Goal: Book appointment/travel/reservation

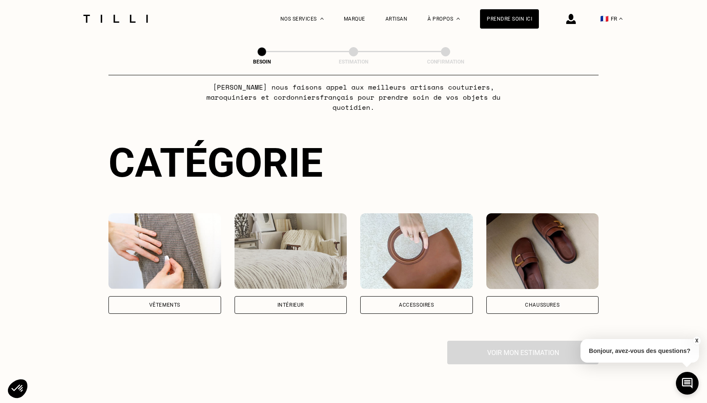
scroll to position [40, 0]
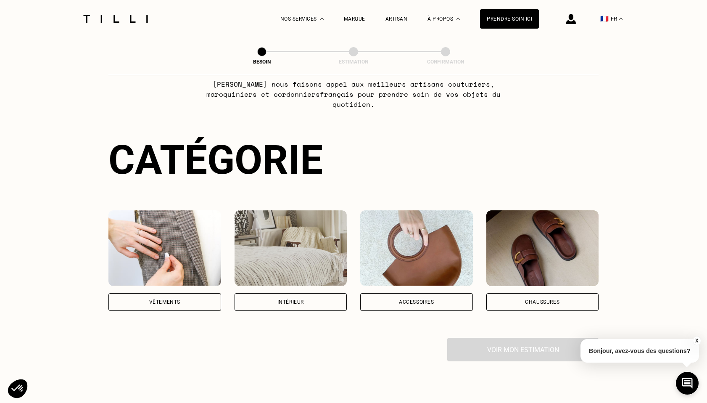
click at [182, 293] on div "Vêtements" at bounding box center [164, 302] width 113 height 18
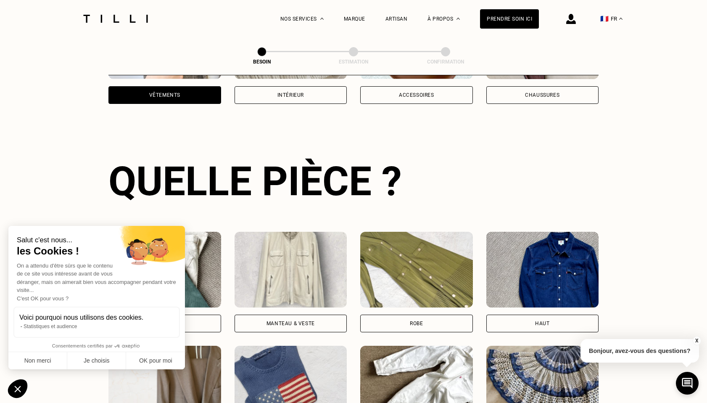
scroll to position [274, 0]
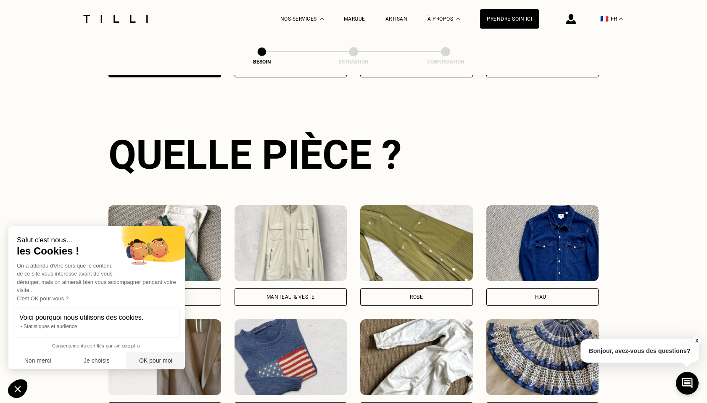
click at [150, 362] on button "OK pour moi" at bounding box center [155, 361] width 59 height 18
checkbox input "true"
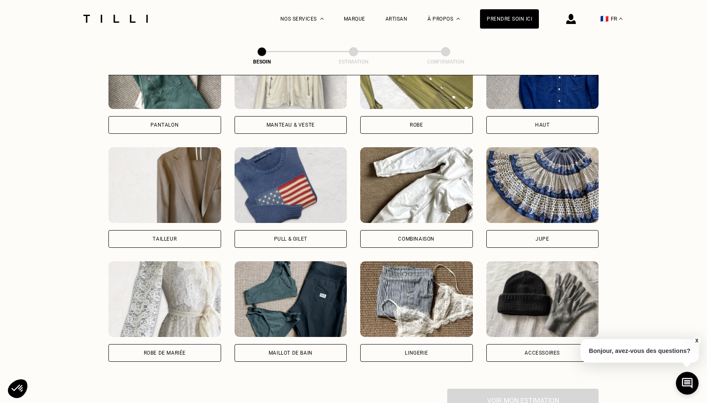
scroll to position [453, 0]
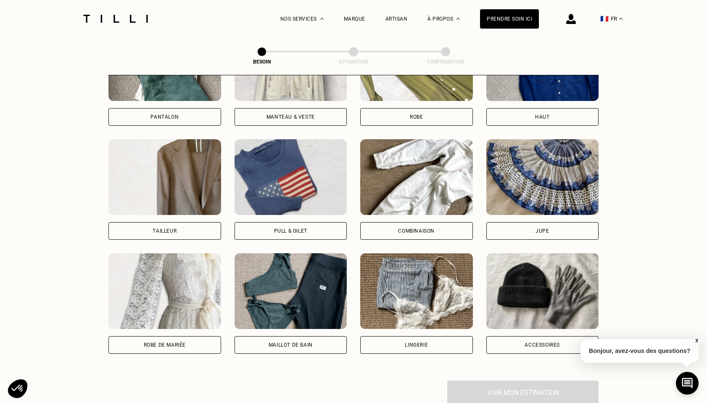
click at [159, 341] on div "Robe de mariée" at bounding box center [164, 345] width 113 height 18
select select "FR"
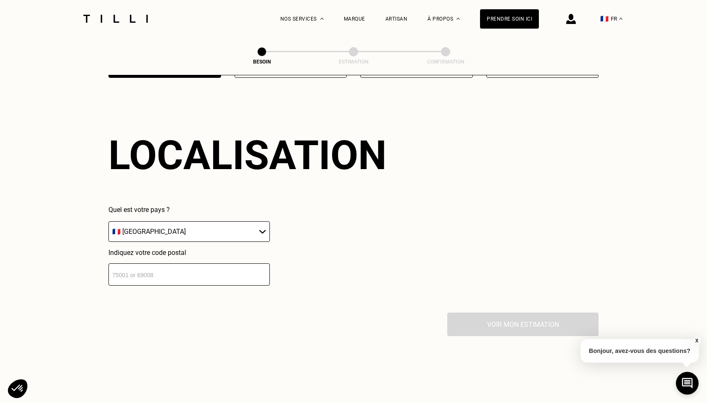
scroll to position [730, 0]
click at [184, 266] on input "number" at bounding box center [188, 274] width 161 height 22
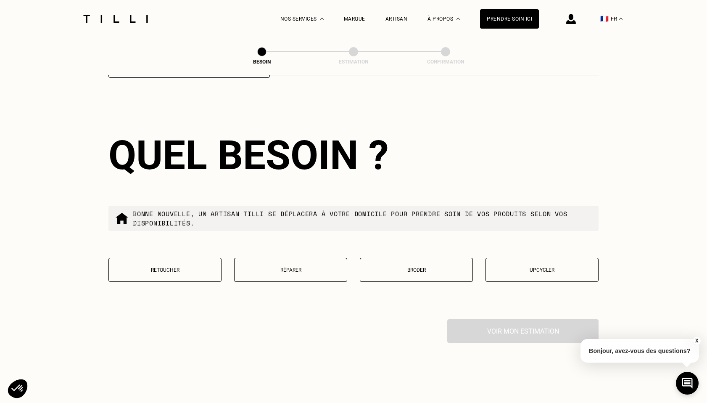
scroll to position [937, 0]
type input "75015"
click at [182, 266] on p "Retoucher" at bounding box center [165, 269] width 104 height 6
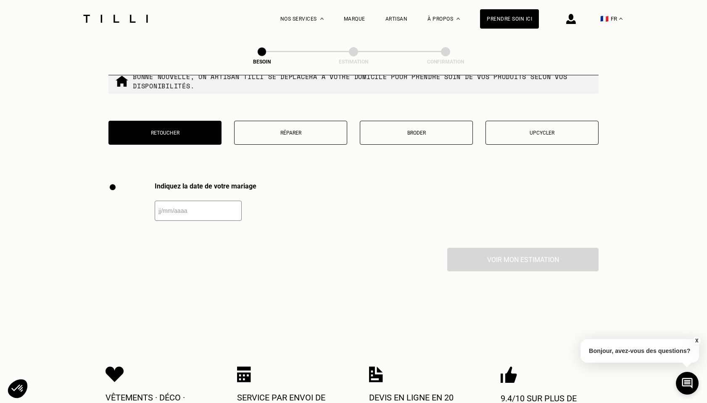
scroll to position [1064, 0]
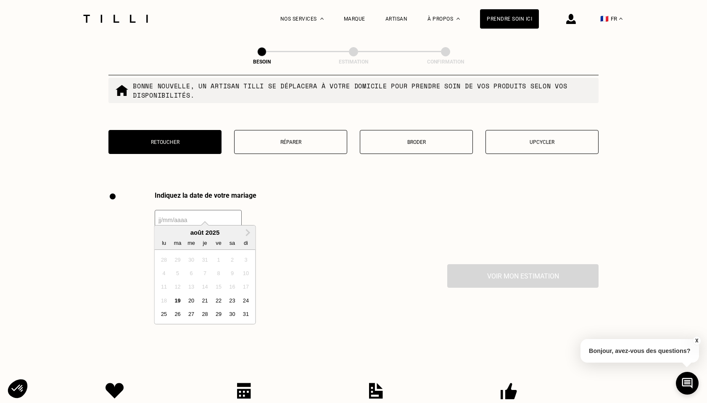
click at [202, 213] on input "text" at bounding box center [198, 220] width 87 height 20
click at [247, 232] on span "Next Month" at bounding box center [247, 232] width 0 height 10
click at [233, 285] on div "18" at bounding box center [232, 286] width 11 height 11
type input "[DATE]"
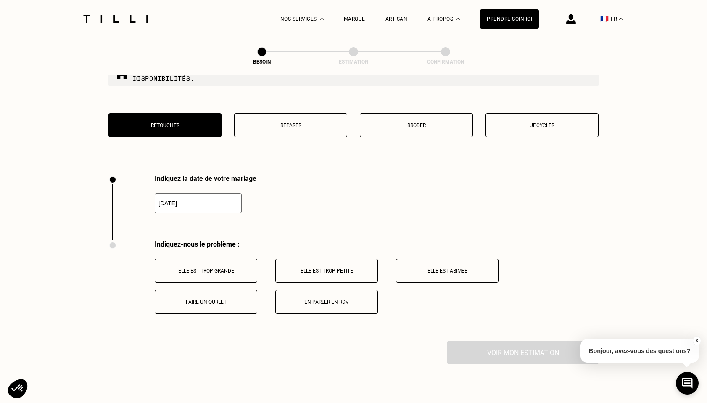
scroll to position [1082, 0]
click at [242, 267] on p "Elle est trop grande" at bounding box center [205, 270] width 93 height 6
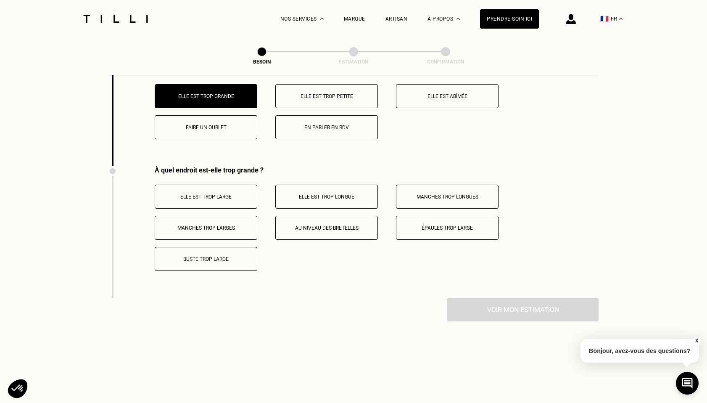
scroll to position [1232, 0]
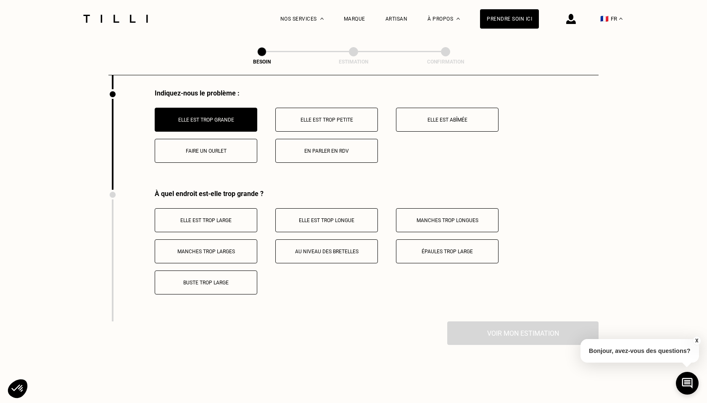
click at [249, 217] on p "Elle est trop large" at bounding box center [205, 220] width 93 height 6
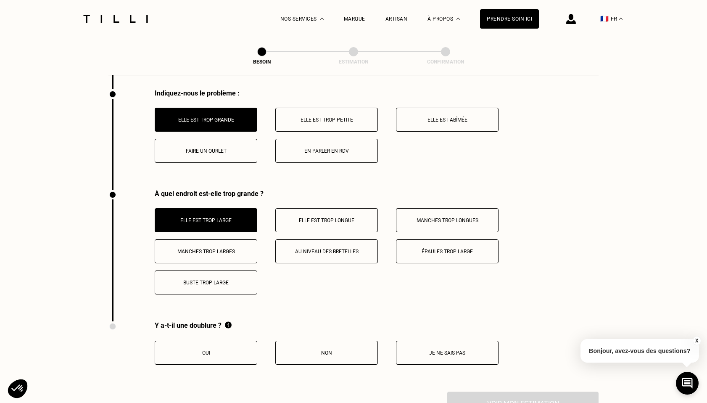
click at [324, 217] on p "Elle est trop longue" at bounding box center [326, 220] width 93 height 6
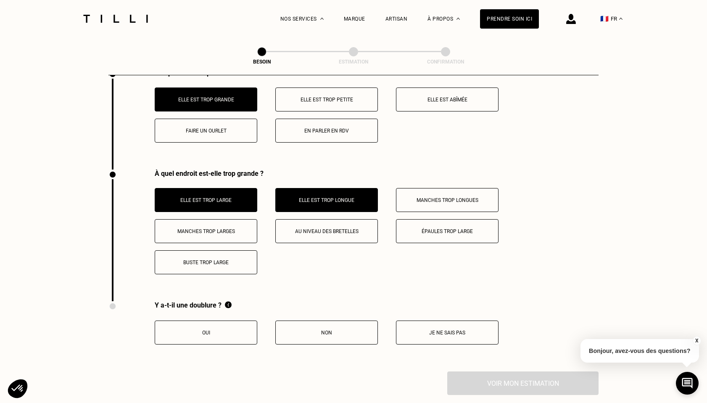
scroll to position [1259, 0]
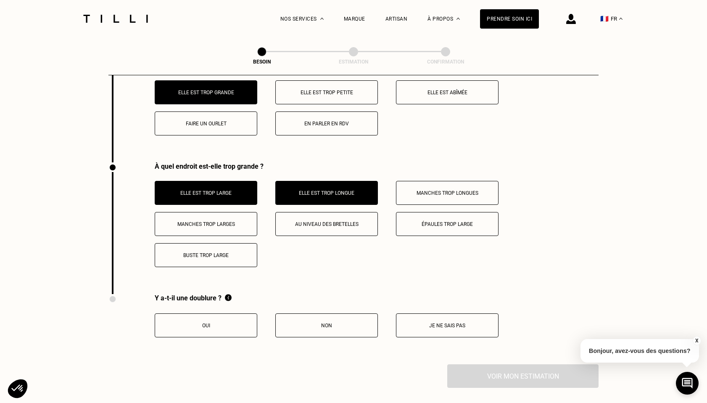
click at [457, 319] on button "Je ne sais pas" at bounding box center [447, 325] width 103 height 24
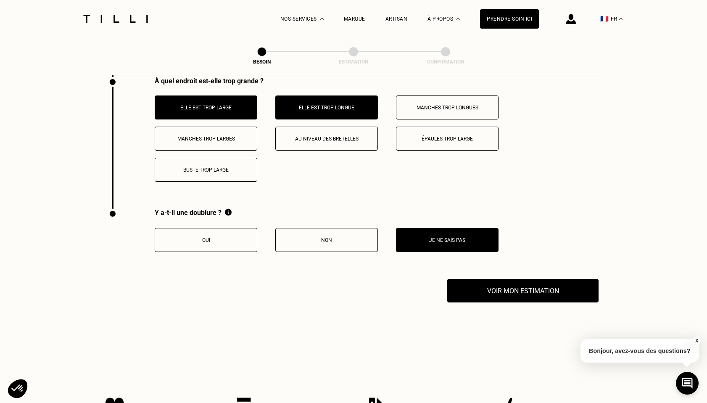
scroll to position [1369, 0]
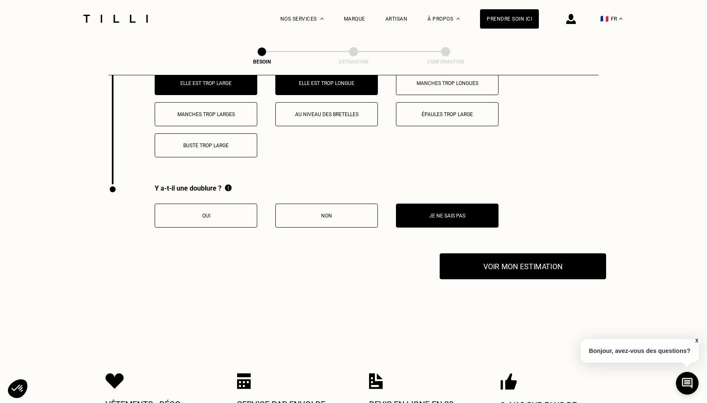
click at [549, 259] on button "Voir mon estimation" at bounding box center [523, 266] width 166 height 26
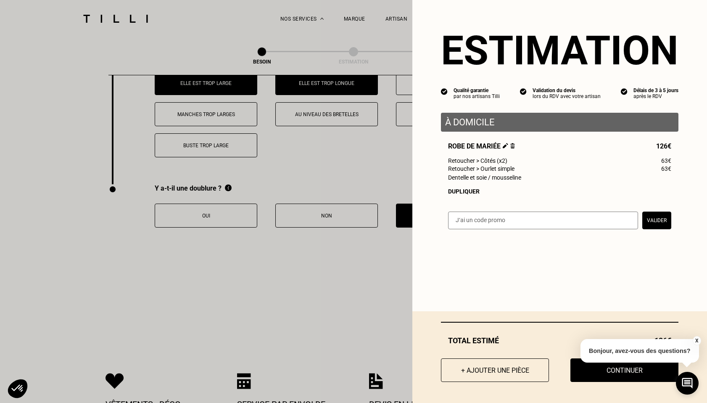
click at [694, 342] on button "X" at bounding box center [696, 340] width 8 height 9
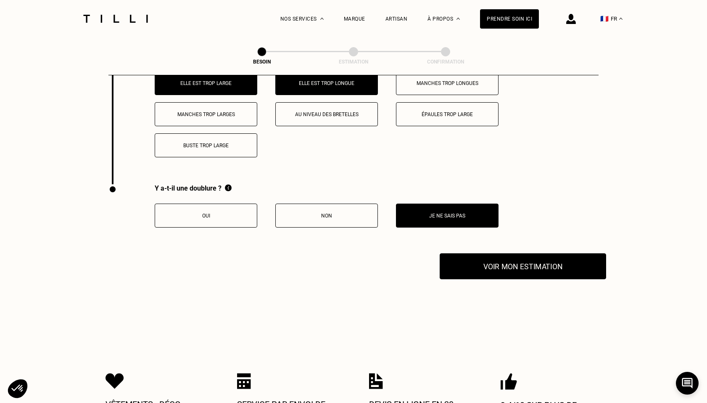
click at [506, 258] on button "Voir mon estimation" at bounding box center [523, 266] width 166 height 26
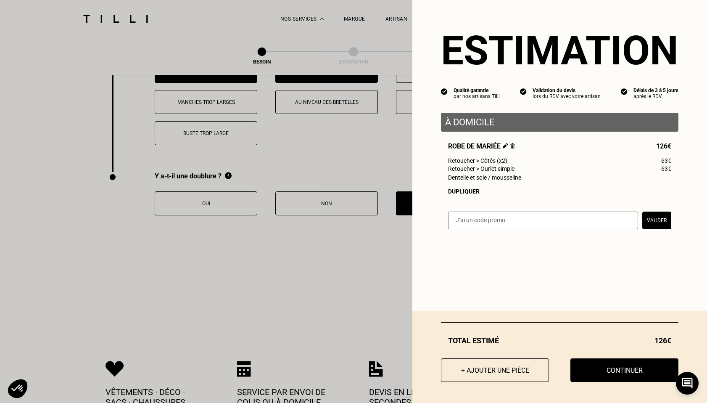
scroll to position [1382, 0]
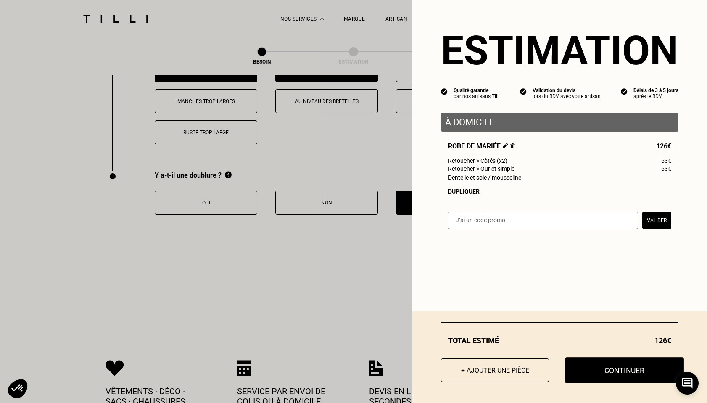
click at [605, 369] on button "Continuer" at bounding box center [624, 370] width 119 height 26
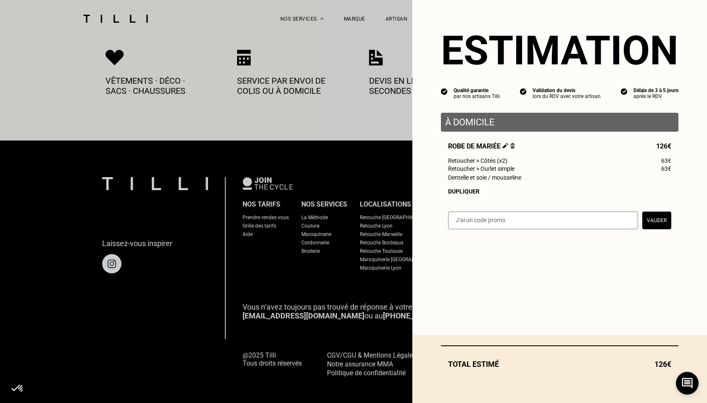
select select "FR"
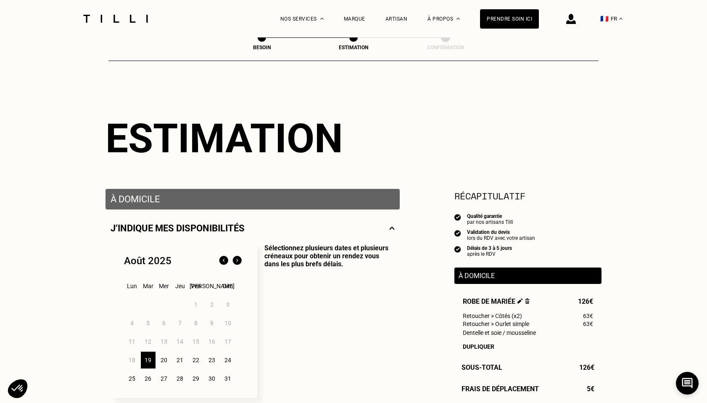
scroll to position [15, 0]
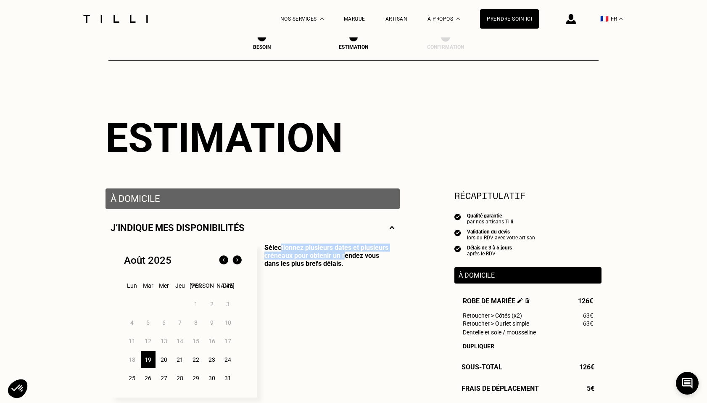
drag, startPoint x: 282, startPoint y: 252, endPoint x: 345, endPoint y: 256, distance: 63.2
click at [345, 256] on p "Sélectionnez plusieurs dates et plusieurs créneaux pour obtenir un rendez vous …" at bounding box center [325, 320] width 137 height 154
click at [345, 266] on p "Sélectionnez plusieurs dates et plusieurs créneaux pour obtenir un rendez vous …" at bounding box center [325, 320] width 137 height 154
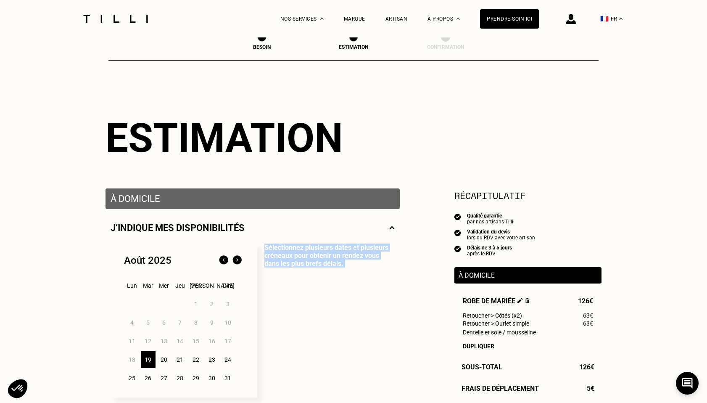
click at [345, 266] on p "Sélectionnez plusieurs dates et plusieurs créneaux pour obtenir un rendez vous …" at bounding box center [325, 320] width 137 height 154
click at [344, 263] on p "Sélectionnez plusieurs dates et plusieurs créneaux pour obtenir un rendez vous …" at bounding box center [325, 320] width 137 height 154
click at [343, 268] on p "Sélectionnez plusieurs dates et plusieurs créneaux pour obtenir un rendez vous …" at bounding box center [325, 320] width 137 height 154
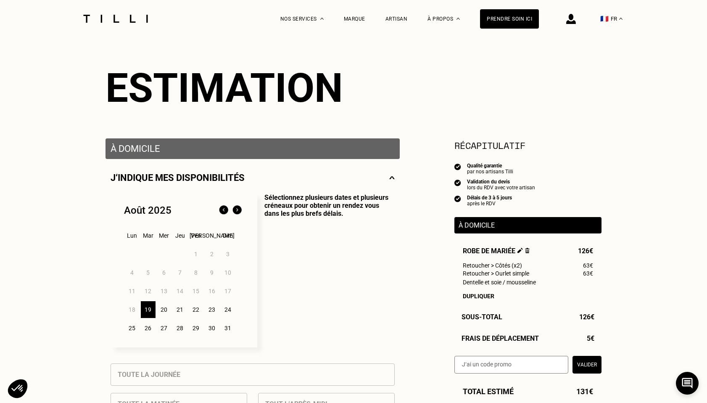
scroll to position [69, 0]
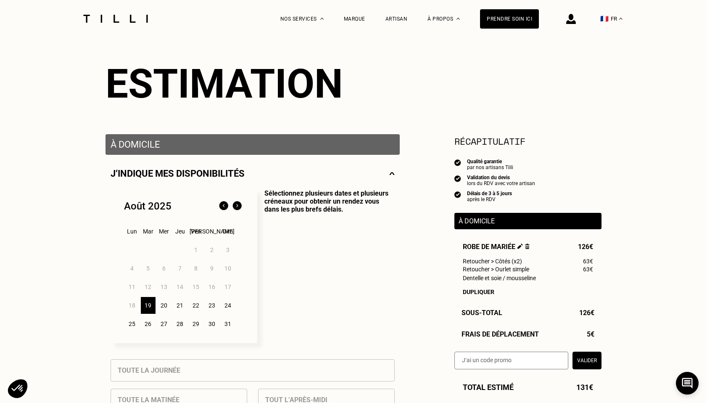
click at [164, 306] on div "20" at bounding box center [164, 305] width 15 height 17
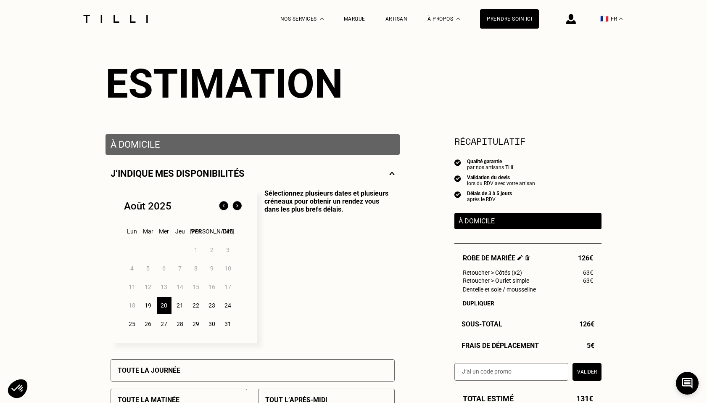
click at [175, 306] on div "21" at bounding box center [180, 305] width 15 height 17
click at [164, 306] on div "20" at bounding box center [164, 305] width 15 height 17
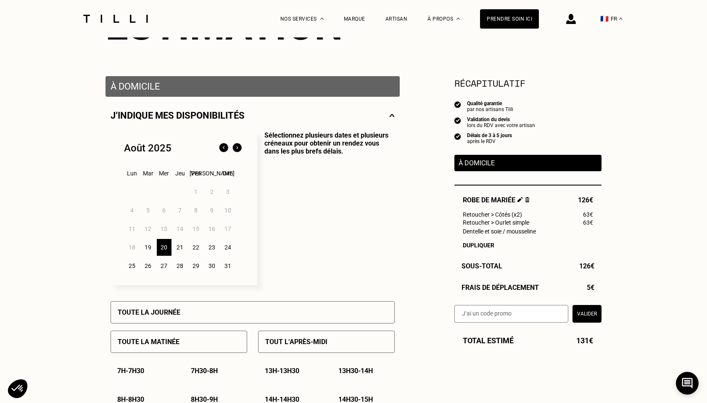
scroll to position [130, 0]
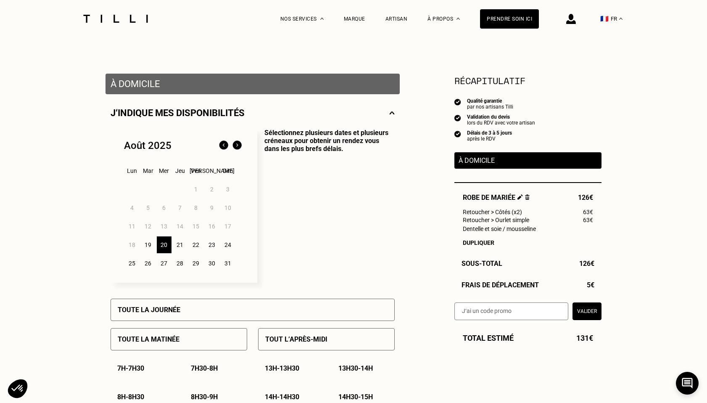
click at [295, 312] on div "Toute la journée" at bounding box center [253, 309] width 284 height 22
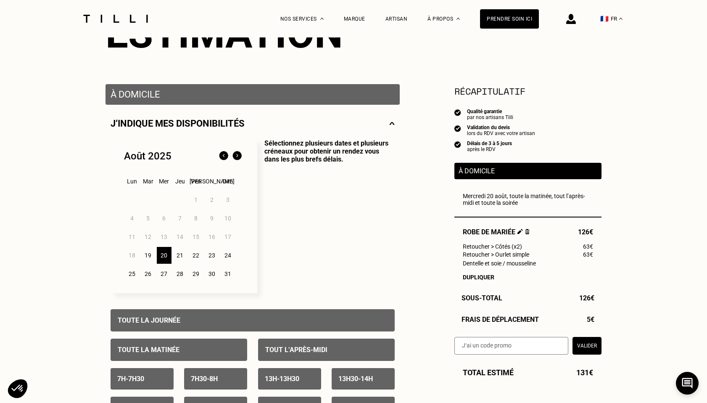
scroll to position [152, 0]
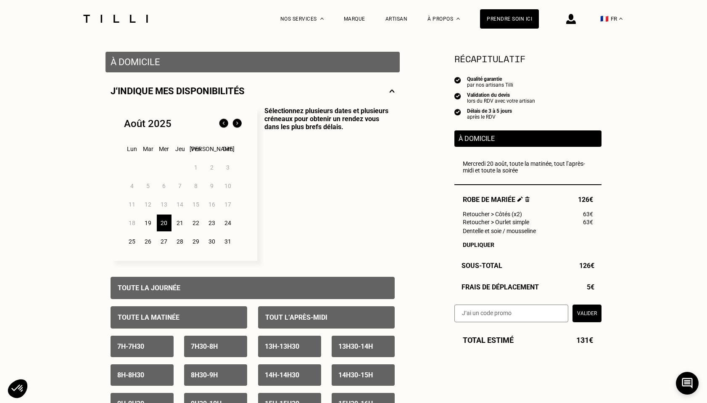
click at [182, 224] on div "21" at bounding box center [180, 222] width 15 height 17
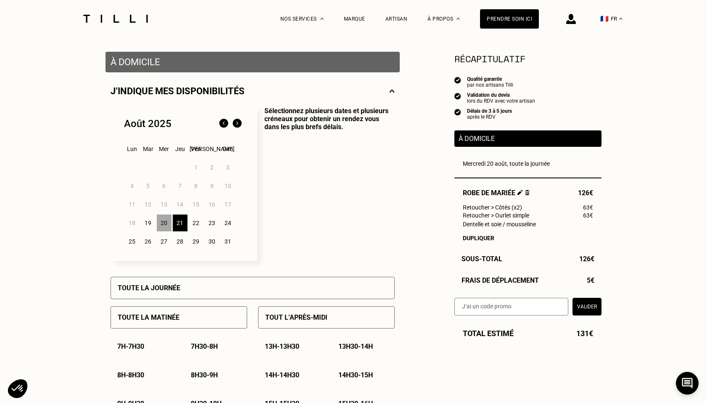
click at [186, 290] on div "Toute la journée" at bounding box center [253, 288] width 284 height 22
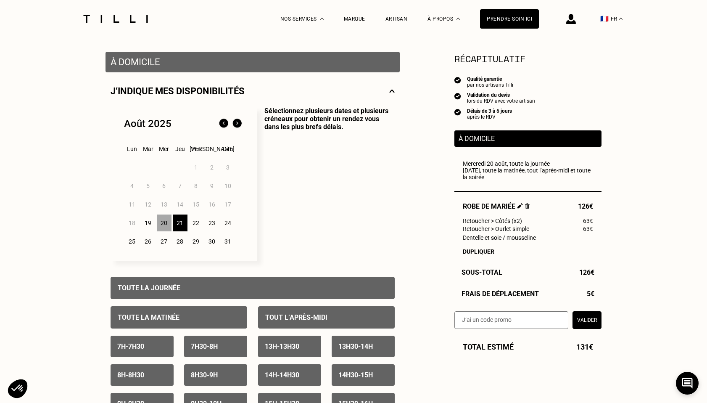
click at [197, 223] on div "22" at bounding box center [196, 222] width 15 height 17
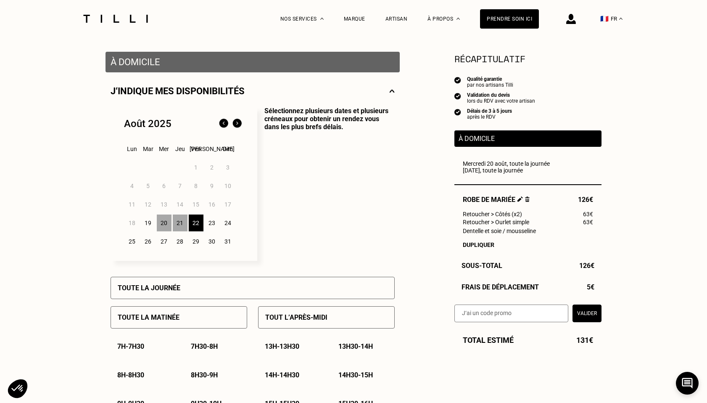
click at [198, 287] on div "Toute la journée" at bounding box center [253, 288] width 284 height 22
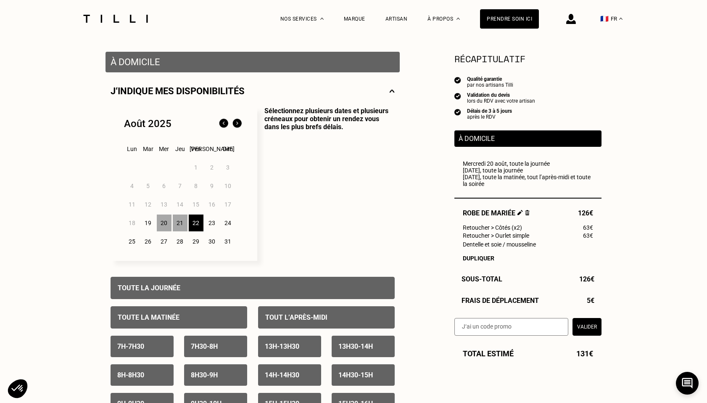
click at [328, 244] on p "Sélectionnez plusieurs dates et plusieurs créneaux pour obtenir un rendez vous …" at bounding box center [325, 184] width 137 height 154
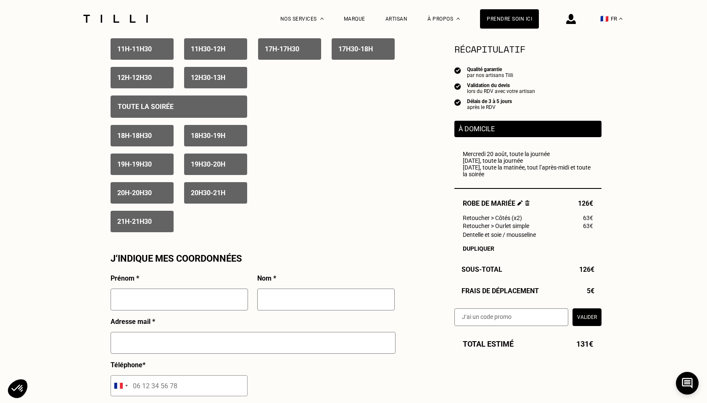
scroll to position [609, 0]
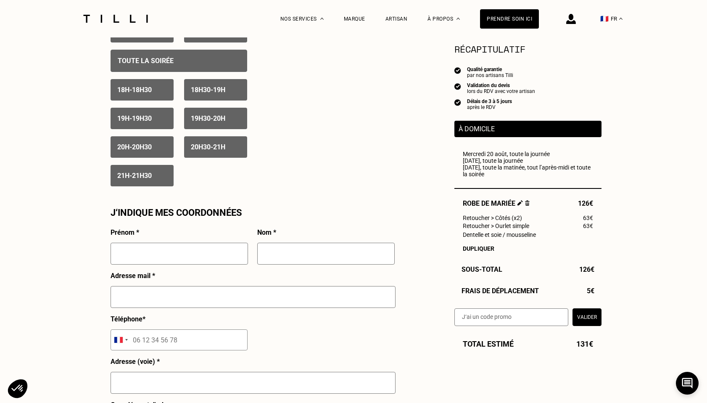
click at [154, 262] on input "text" at bounding box center [179, 253] width 137 height 22
type input "m"
type input "Mengxin"
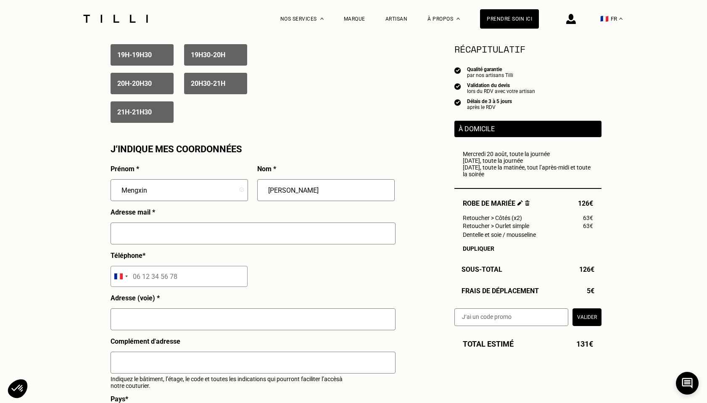
scroll to position [709, 0]
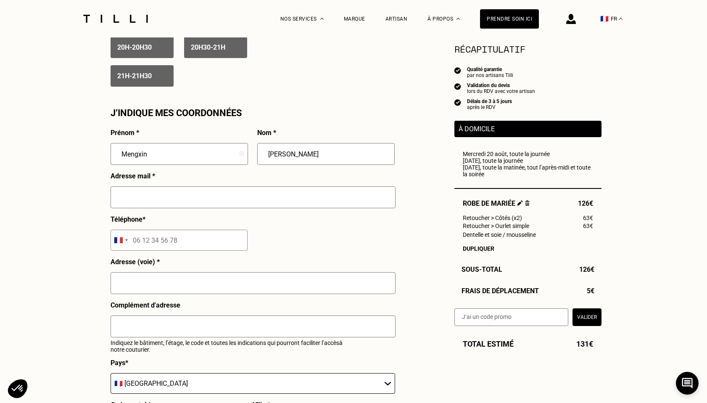
type input "[PERSON_NAME]"
click at [161, 201] on input "text" at bounding box center [253, 197] width 285 height 22
type input "j"
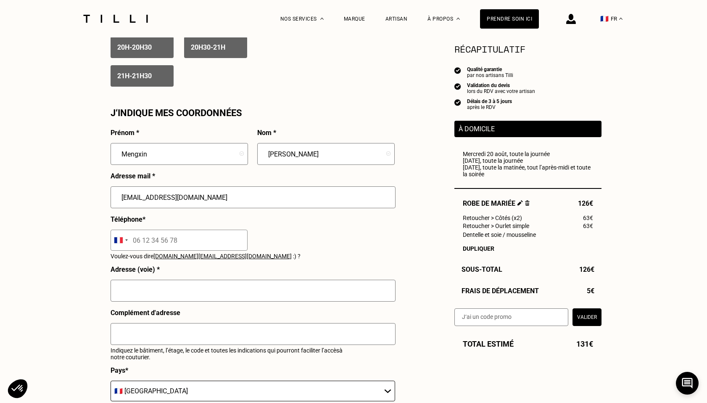
type input "[EMAIL_ADDRESS][DOMAIN_NAME]"
click at [148, 248] on input "tel" at bounding box center [179, 239] width 137 height 21
click at [144, 242] on input "tel" at bounding box center [179, 239] width 137 height 21
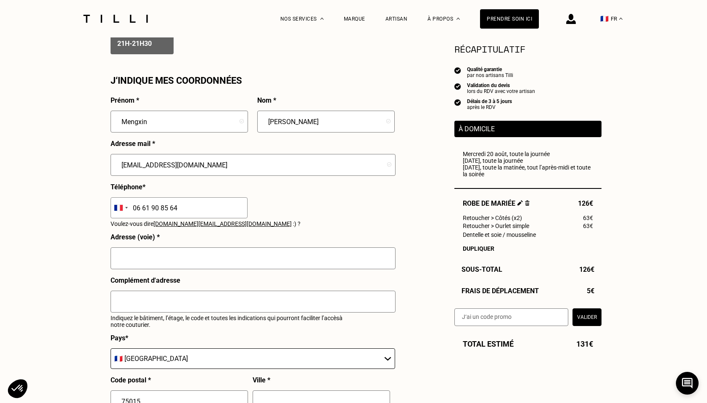
scroll to position [750, 0]
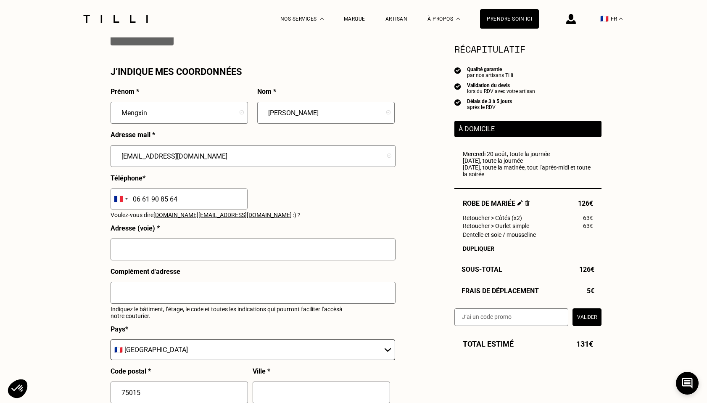
type input "06 61 90 85 64"
click at [133, 252] on input "text" at bounding box center [253, 249] width 285 height 22
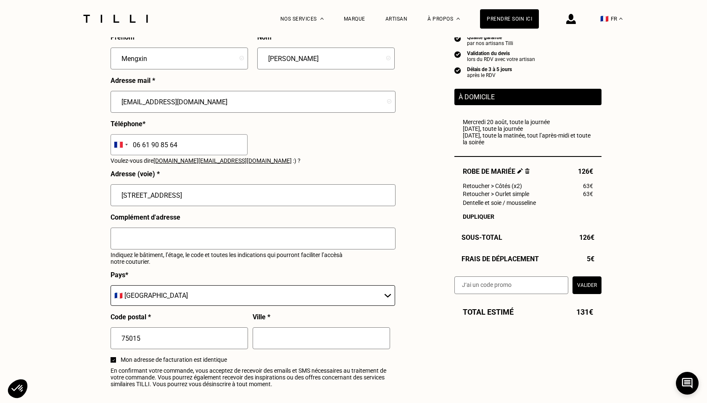
scroll to position [821, 0]
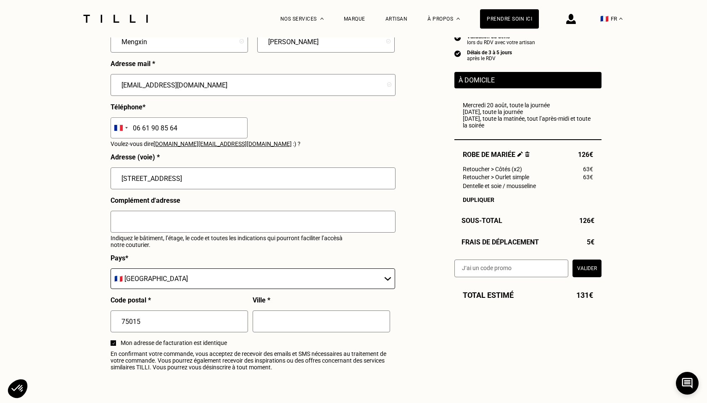
type input "[STREET_ADDRESS]"
click at [135, 219] on input "text" at bounding box center [253, 222] width 285 height 22
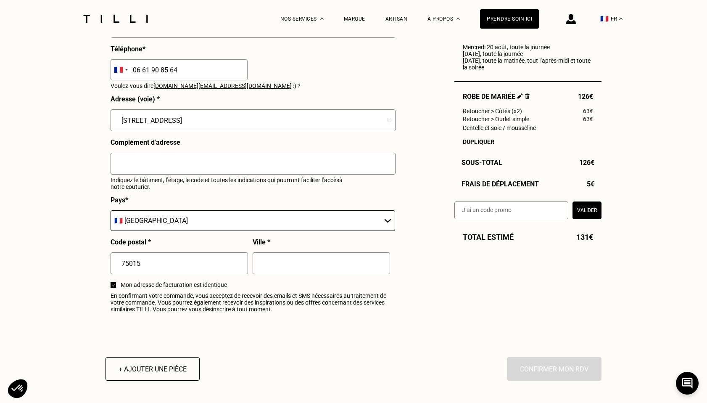
scroll to position [912, 0]
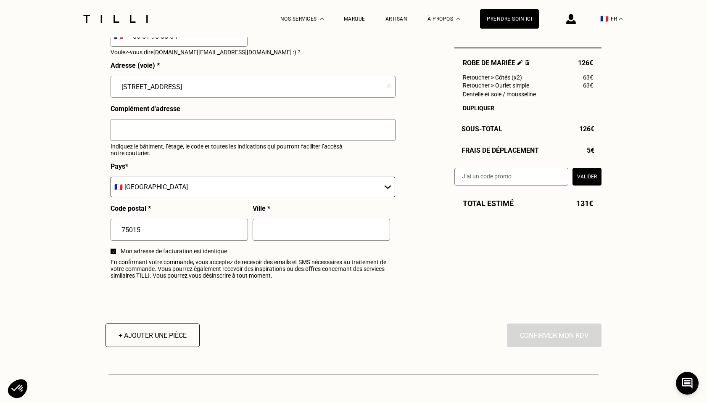
click at [305, 228] on input "text" at bounding box center [321, 230] width 137 height 22
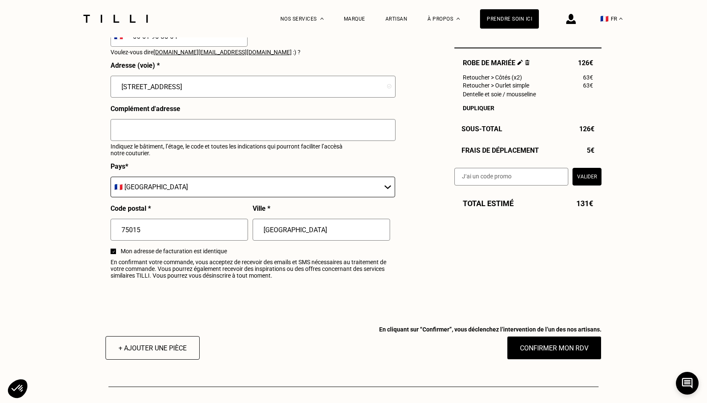
type input "[GEOGRAPHIC_DATA]"
click at [317, 281] on div "Prénom * Mengxin Nom * Wang Adresse mail * [EMAIL_ADDRESS][DOMAIN_NAME] Télépho…" at bounding box center [253, 104] width 284 height 358
click at [579, 351] on button "Confirmer mon RDV" at bounding box center [554, 348] width 104 height 26
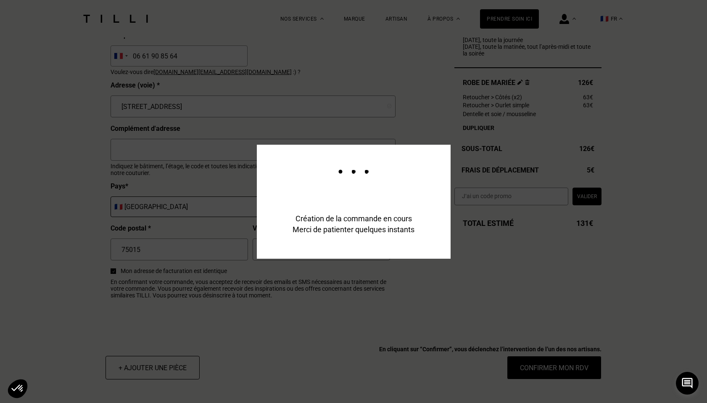
scroll to position [933, 0]
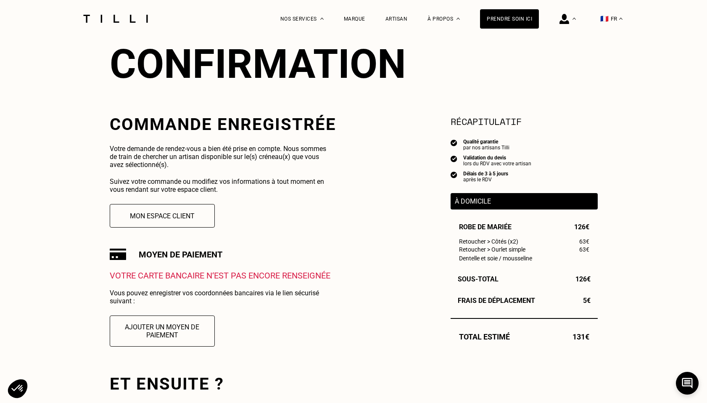
scroll to position [90, 0]
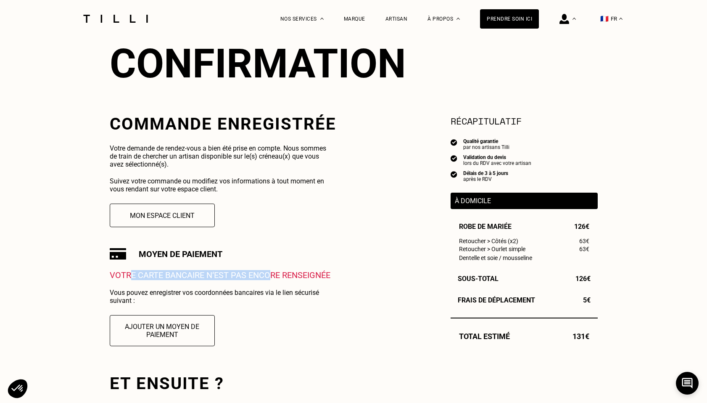
drag, startPoint x: 132, startPoint y: 279, endPoint x: 271, endPoint y: 279, distance: 139.1
click at [271, 279] on p "Votre carte bancaire n‘est pas encore renseignée" at bounding box center [223, 275] width 227 height 10
click at [311, 279] on p "Votre carte bancaire n‘est pas encore renseignée" at bounding box center [223, 275] width 227 height 10
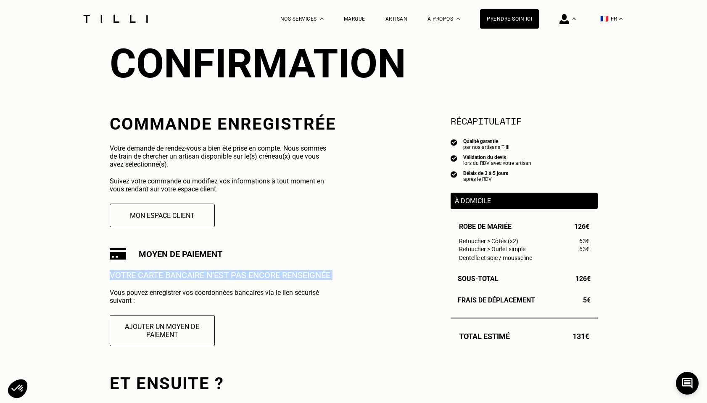
click at [321, 299] on p "Vous pouvez enregistrer vos coordonnées bancaires via le lien sécurisé suivant :" at bounding box center [222, 296] width 224 height 16
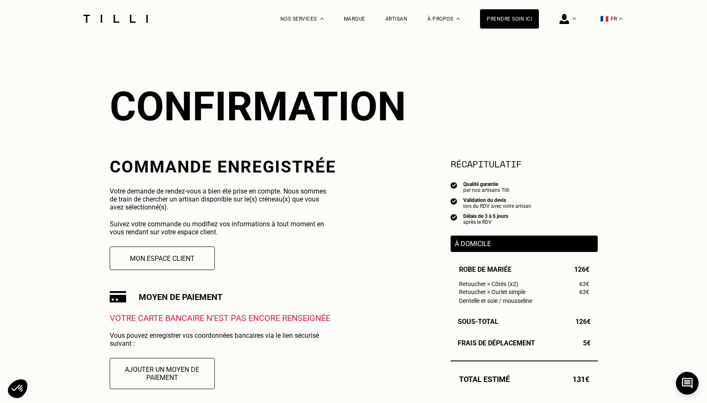
scroll to position [46, 0]
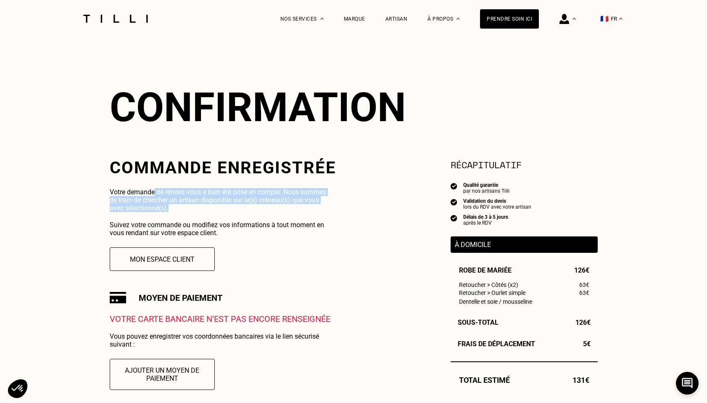
drag, startPoint x: 154, startPoint y: 189, endPoint x: 200, endPoint y: 211, distance: 50.2
click at [200, 211] on p "Votre demande de rendez-vous a bien été prise en compte. Nous sommes de train d…" at bounding box center [222, 200] width 224 height 24
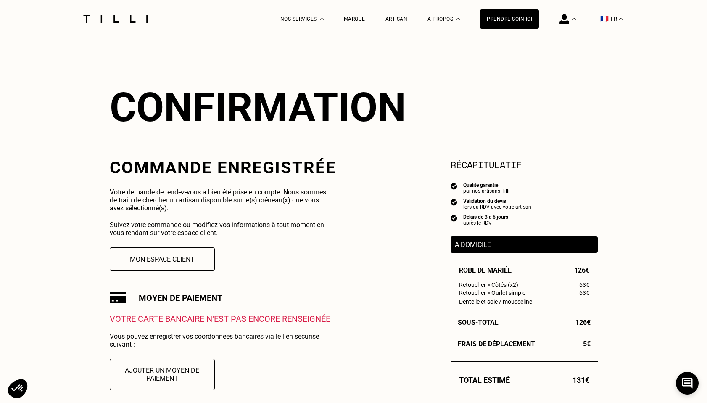
click at [200, 211] on p "Votre demande de rendez-vous a bien été prise en compte. Nous sommes de train d…" at bounding box center [222, 200] width 224 height 24
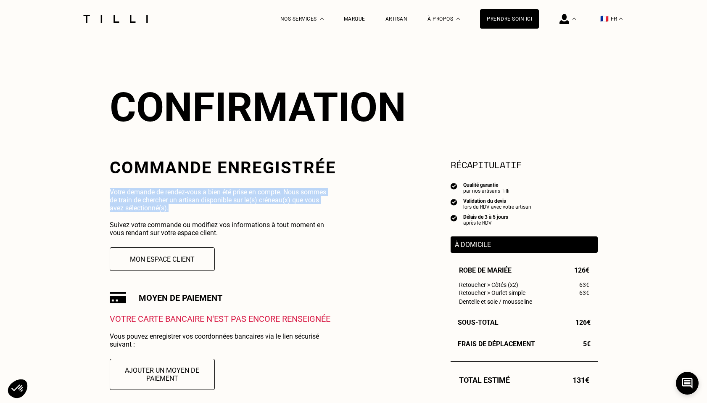
click at [200, 211] on p "Votre demande de rendez-vous a bien été prise en compte. Nous sommes de train d…" at bounding box center [222, 200] width 224 height 24
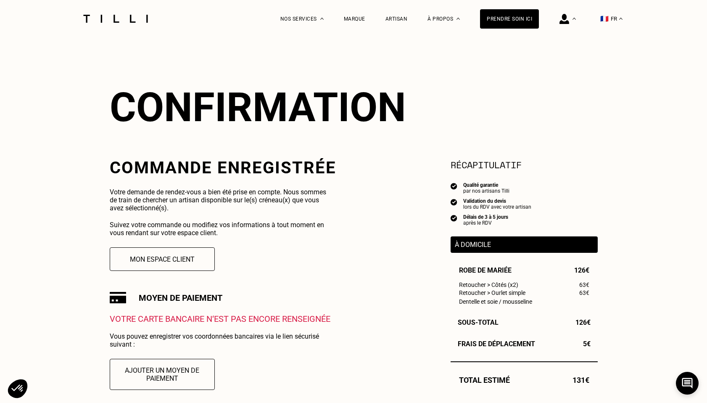
click at [223, 226] on p "Suivez votre commande ou modifiez vos informations à tout moment en vous rendan…" at bounding box center [222, 229] width 224 height 16
click at [238, 235] on p "Suivez votre commande ou modifiez vos informations à tout moment en vous rendan…" at bounding box center [222, 229] width 224 height 16
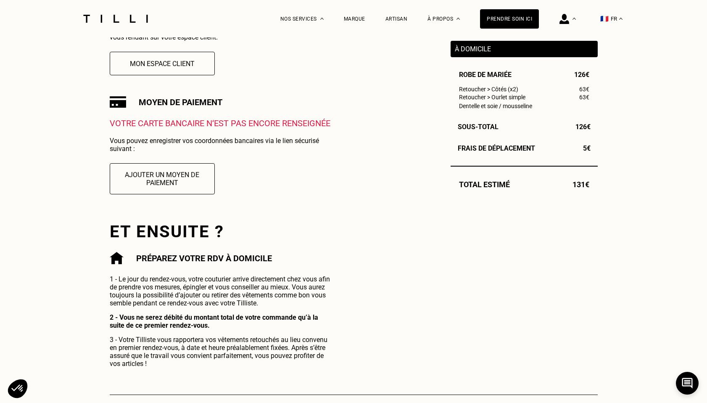
scroll to position [293, 0]
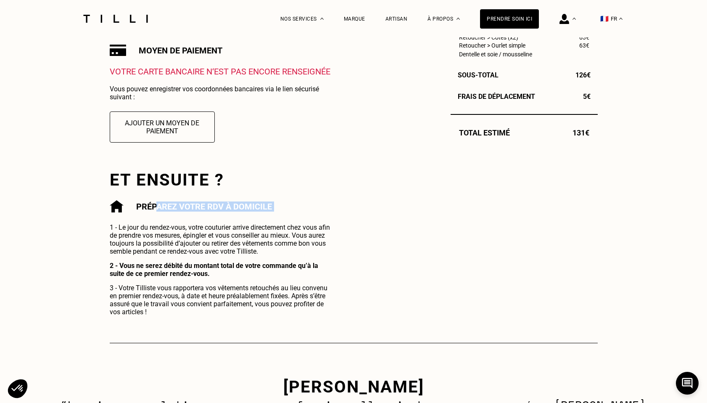
drag, startPoint x: 155, startPoint y: 206, endPoint x: 224, endPoint y: 213, distance: 68.5
click at [224, 213] on div "Préparez votre rdv à domicile 1 - Le jour du rendez-vous, votre couturier arriv…" at bounding box center [222, 258] width 224 height 116
click at [184, 229] on p "1 - Le jour du rendez-vous, votre couturier arrive directement chez vous afin d…" at bounding box center [222, 239] width 224 height 32
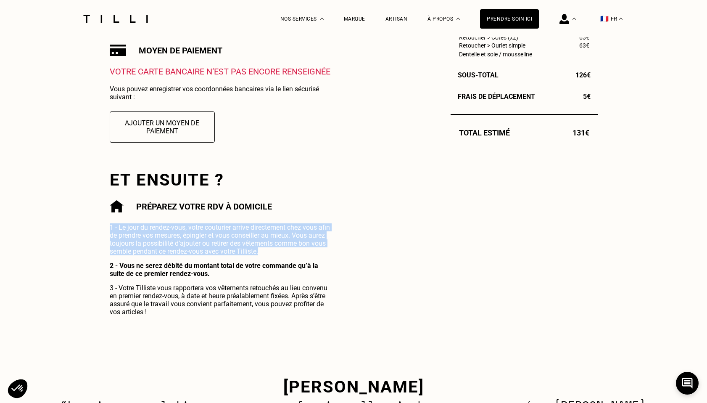
click at [149, 236] on p "1 - Le jour du rendez-vous, votre couturier arrive directement chez vous afin d…" at bounding box center [222, 239] width 224 height 32
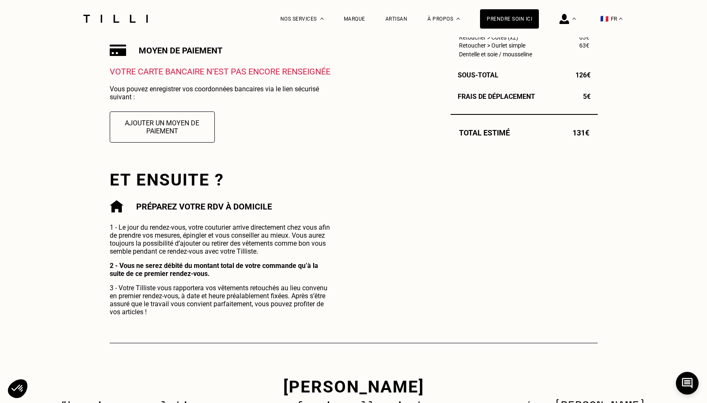
click at [149, 236] on p "1 - Le jour du rendez-vous, votre couturier arrive directement chez vous afin d…" at bounding box center [222, 239] width 224 height 32
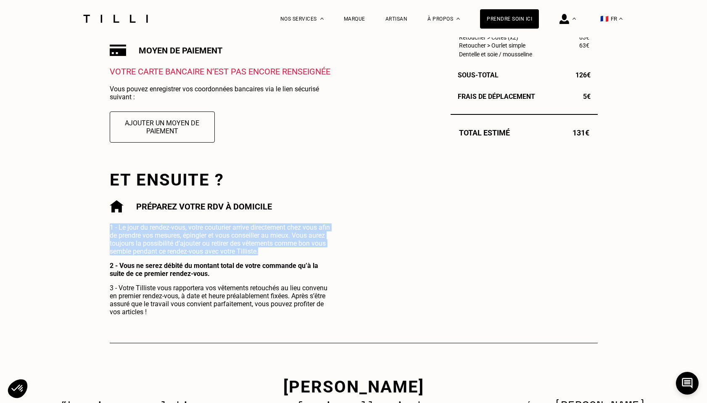
click at [195, 237] on p "1 - Le jour du rendez-vous, votre couturier arrive directement chez vous afin d…" at bounding box center [222, 239] width 224 height 32
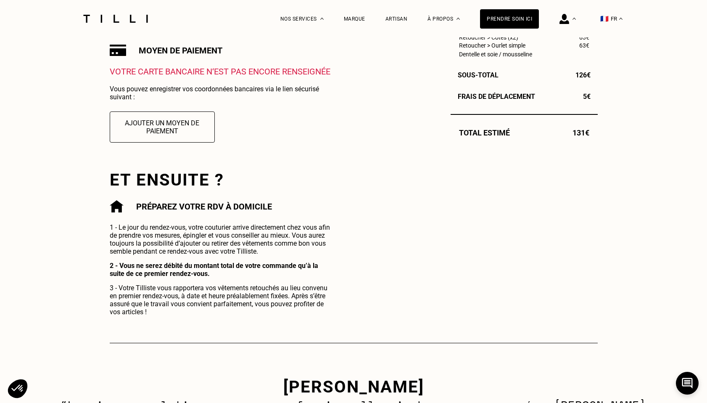
click at [195, 237] on p "1 - Le jour du rendez-vous, votre couturier arrive directement chez vous afin d…" at bounding box center [222, 239] width 224 height 32
click at [158, 233] on p "1 - Le jour du rendez-vous, votre couturier arrive directement chez vous afin d…" at bounding box center [222, 239] width 224 height 32
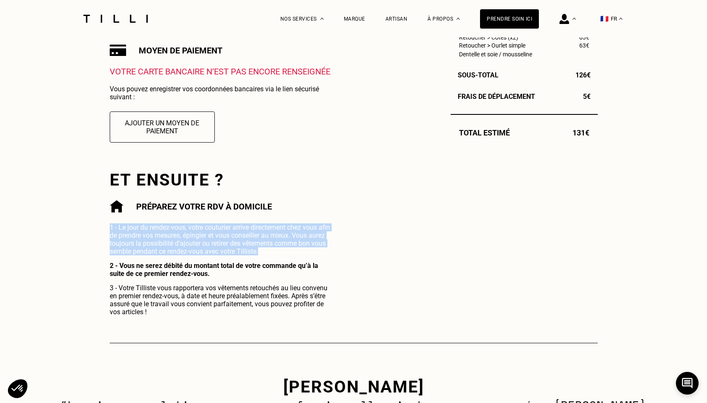
click at [139, 245] on p "1 - Le jour du rendez-vous, votre couturier arrive directement chez vous afin d…" at bounding box center [222, 239] width 224 height 32
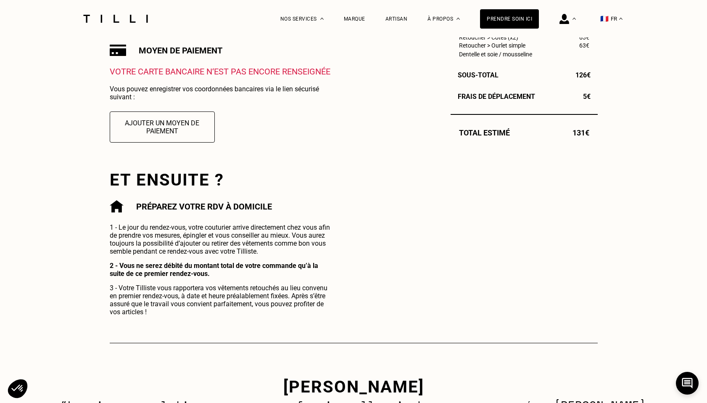
click at [139, 245] on p "1 - Le jour du rendez-vous, votre couturier arrive directement chez vous afin d…" at bounding box center [222, 239] width 224 height 32
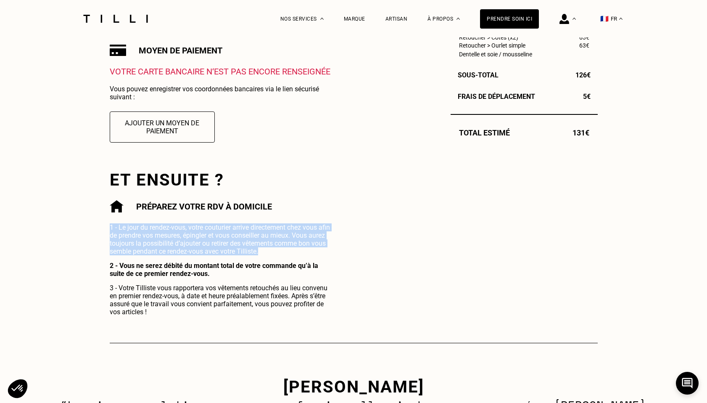
click at [125, 245] on p "1 - Le jour du rendez-vous, votre couturier arrive directement chez vous afin d…" at bounding box center [222, 239] width 224 height 32
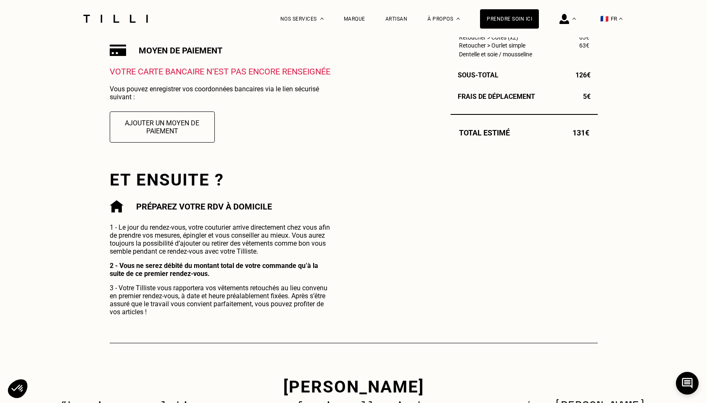
click at [125, 245] on p "1 - Le jour du rendez-vous, votre couturier arrive directement chez vous afin d…" at bounding box center [222, 239] width 224 height 32
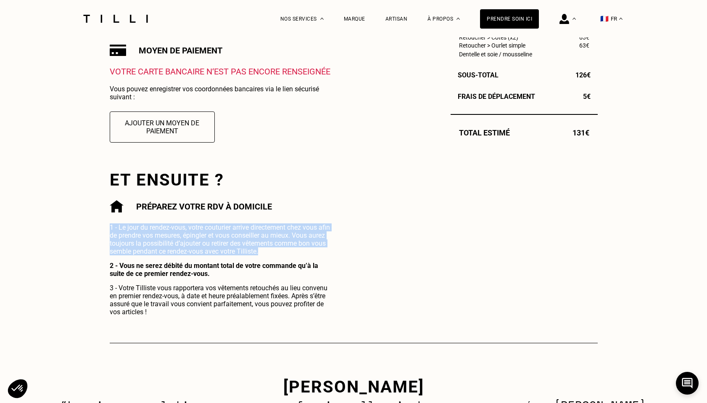
click at [125, 252] on p "1 - Le jour du rendez-vous, votre couturier arrive directement chez vous afin d…" at bounding box center [222, 239] width 224 height 32
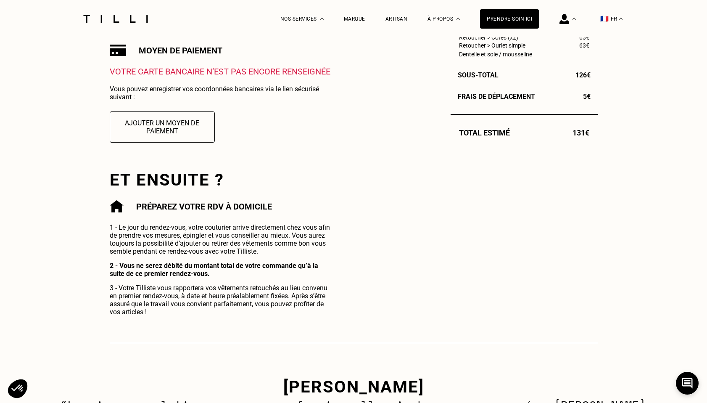
click at [125, 252] on p "1 - Le jour du rendez-vous, votre couturier arrive directement chez vous afin d…" at bounding box center [222, 239] width 224 height 32
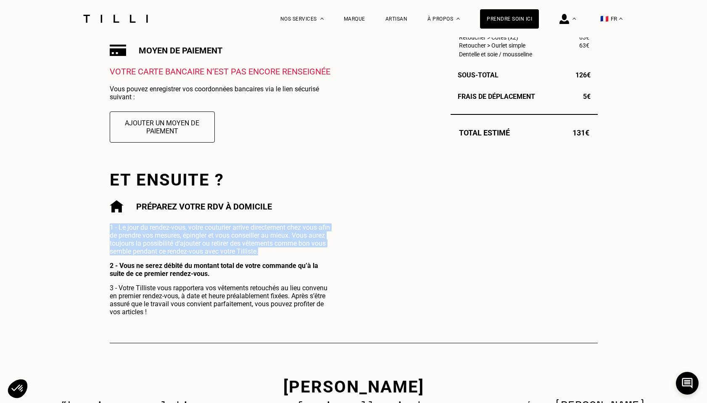
click at [170, 236] on p "1 - Le jour du rendez-vous, votre couturier arrive directement chez vous afin d…" at bounding box center [222, 239] width 224 height 32
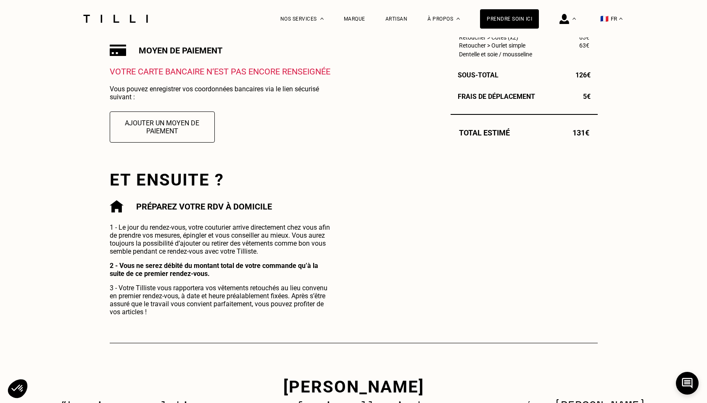
click at [170, 236] on p "1 - Le jour du rendez-vous, votre couturier arrive directement chez vous afin d…" at bounding box center [222, 239] width 224 height 32
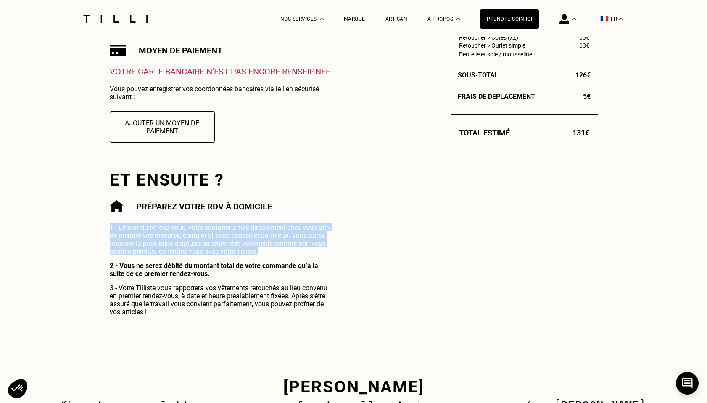
click at [173, 245] on p "1 - Le jour du rendez-vous, votre couturier arrive directement chez vous afin d…" at bounding box center [222, 239] width 224 height 32
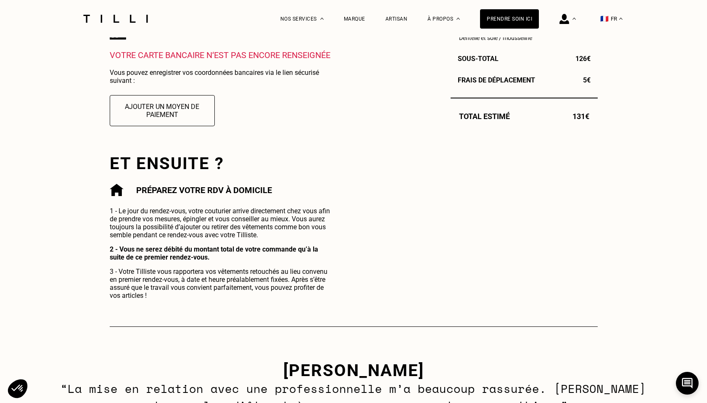
scroll to position [316, 0]
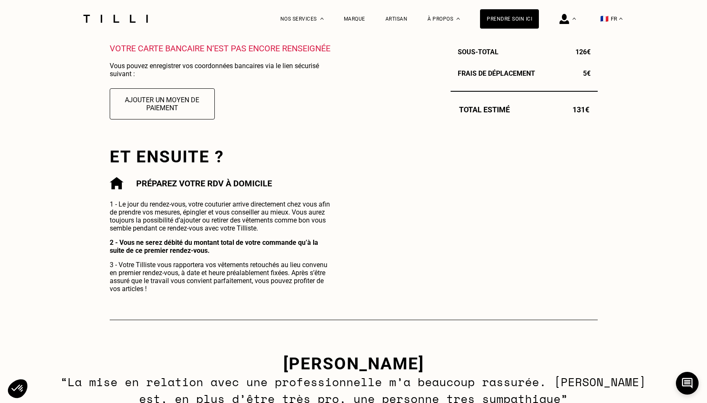
click at [173, 245] on b "2 - Vous ne serez débité du montant total de votre commande qu’à la suite de ce…" at bounding box center [214, 246] width 208 height 16
click at [174, 251] on b "2 - Vous ne serez débité du montant total de votre commande qu’à la suite de ce…" at bounding box center [214, 246] width 208 height 16
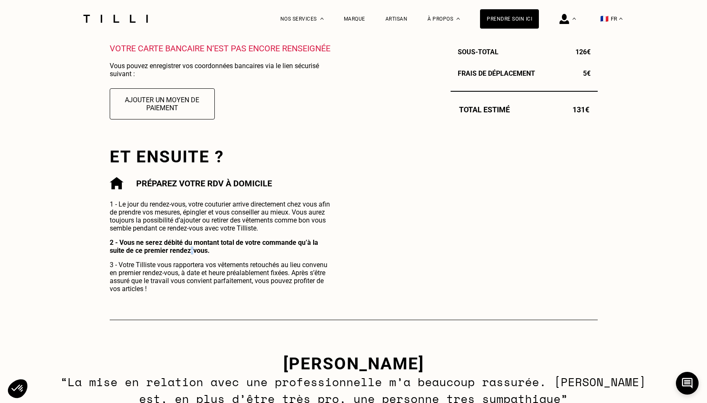
click at [174, 251] on b "2 - Vous ne serez débité du montant total de votre commande qu’à la suite de ce…" at bounding box center [214, 246] width 208 height 16
click at [183, 271] on p "3 - Votre Tilliste vous rapportera vos vêtements retouchés au lieu convenu en p…" at bounding box center [222, 277] width 224 height 32
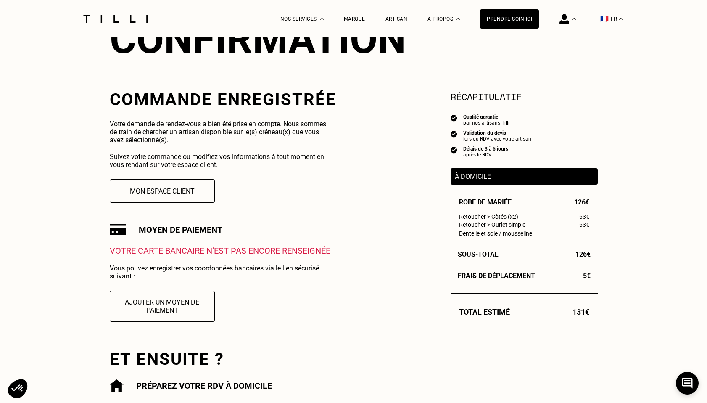
scroll to position [141, 0]
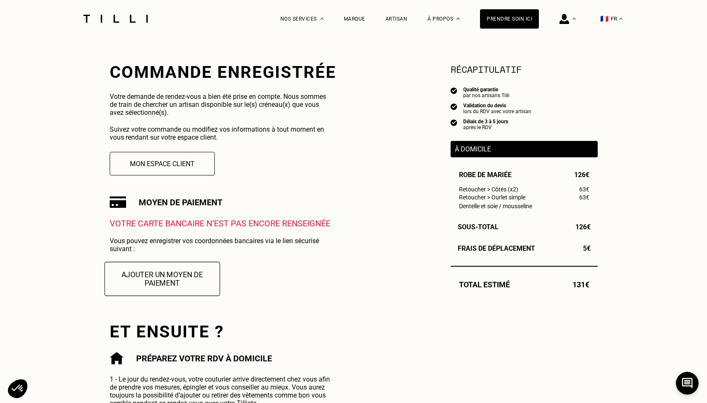
click at [169, 273] on button "Ajouter un moyen de paiement" at bounding box center [162, 278] width 116 height 34
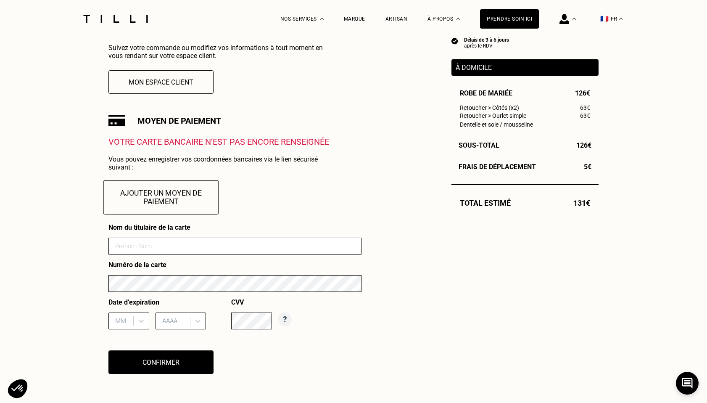
scroll to position [294, 0]
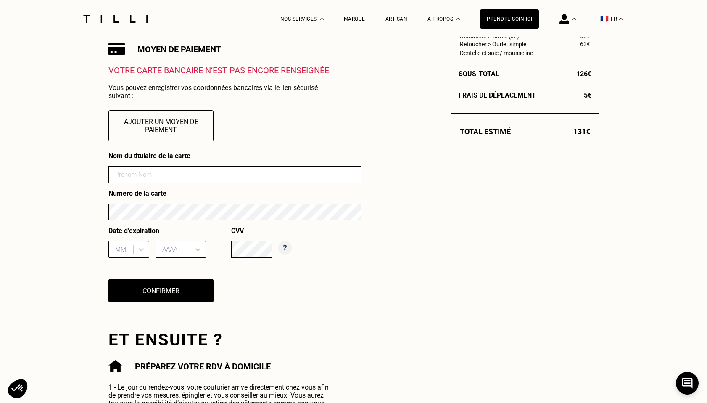
click at [174, 180] on input at bounding box center [234, 174] width 253 height 17
type input "m"
type input "[PERSON_NAME]"
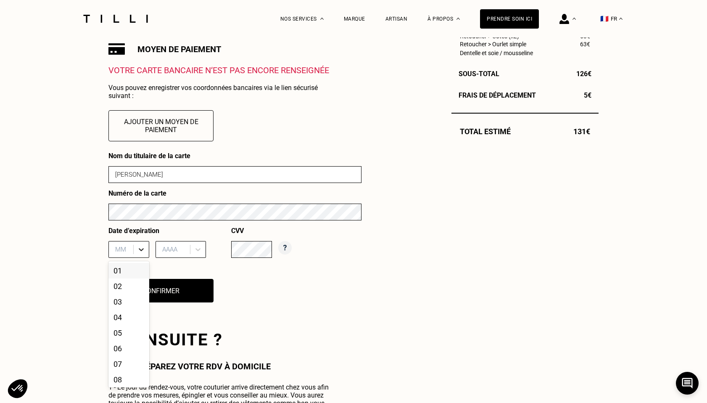
click at [140, 249] on icon at bounding box center [141, 249] width 5 height 3
click at [126, 288] on div "02" at bounding box center [128, 286] width 41 height 16
click at [194, 251] on icon at bounding box center [198, 249] width 8 height 8
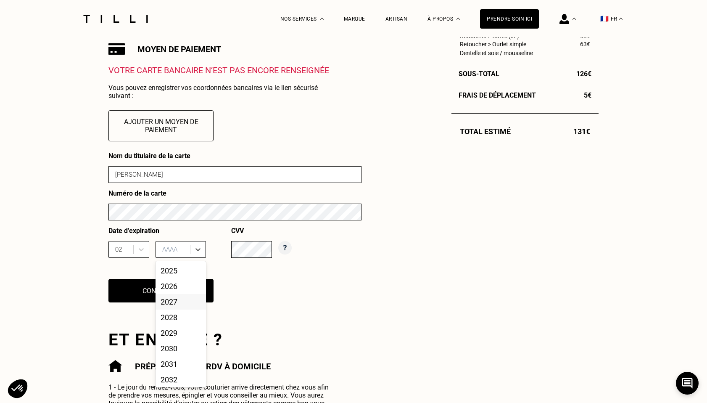
click at [186, 301] on div "2027" at bounding box center [180, 302] width 50 height 16
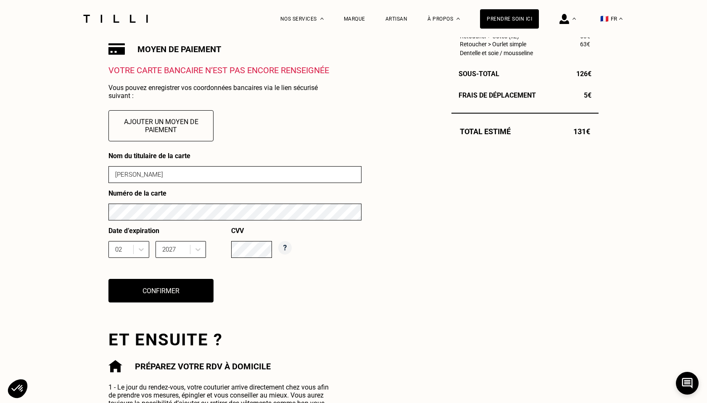
click at [257, 275] on div "Nom du titulaire de la carte Mengxin Wang Numéro de la carte Date d’expiration …" at bounding box center [234, 232] width 253 height 161
click at [162, 291] on button "Confirmer" at bounding box center [161, 290] width 116 height 26
